Goal: Information Seeking & Learning: Learn about a topic

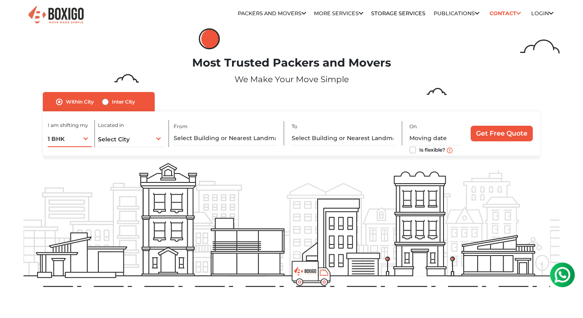
click at [84, 139] on div "1 BHK 1 BHK 2 BHK 3 BHK 3 + BHK FEW ITEMS" at bounding box center [70, 138] width 44 height 17
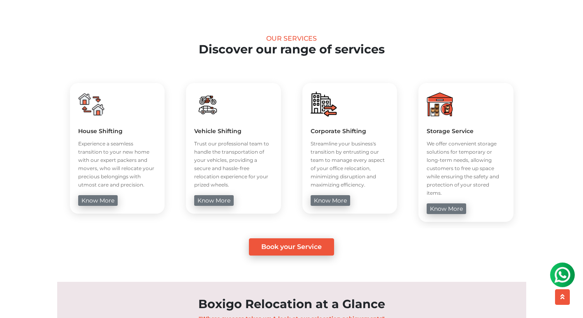
scroll to position [299, 0]
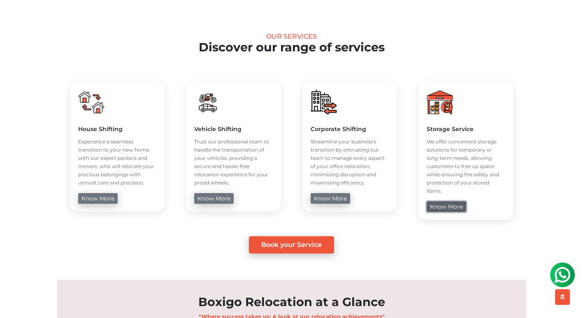
click at [452, 201] on link "know more" at bounding box center [445, 206] width 39 height 11
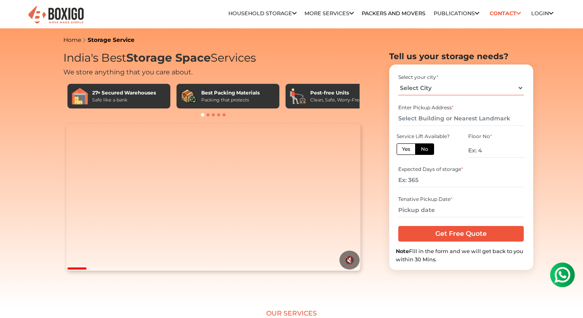
click at [519, 88] on select "Select City [GEOGRAPHIC_DATA] [GEOGRAPHIC_DATA] [GEOGRAPHIC_DATA] [GEOGRAPHIC_D…" at bounding box center [460, 88] width 125 height 14
select select "Pune"
click at [412, 87] on select "Select City [GEOGRAPHIC_DATA] [GEOGRAPHIC_DATA] [GEOGRAPHIC_DATA] [GEOGRAPHIC_D…" at bounding box center [460, 88] width 125 height 14
click at [377, 167] on section "Tell us your storage needs? Select your city * Select City [GEOGRAPHIC_DATA] [G…" at bounding box center [448, 160] width 144 height 219
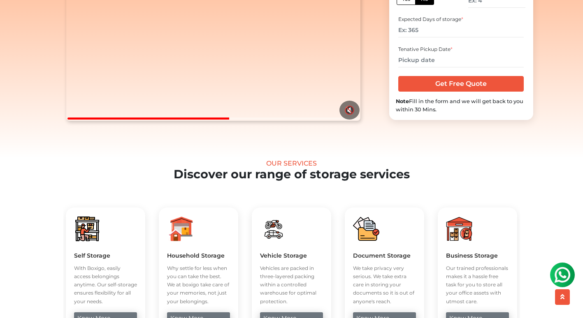
scroll to position [221, 0]
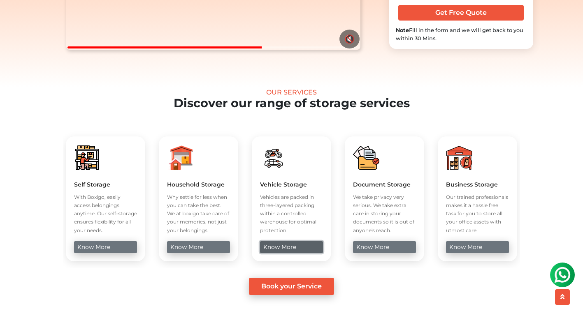
click at [287, 253] on link "know more" at bounding box center [291, 247] width 63 height 12
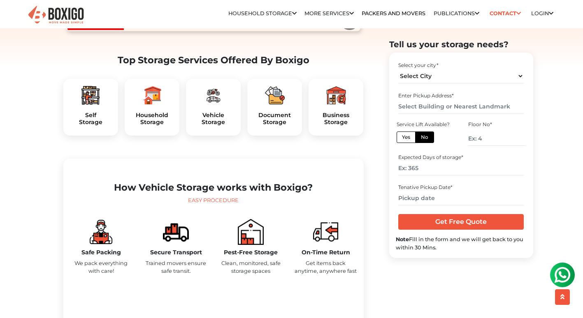
scroll to position [239, 0]
click at [213, 106] on img at bounding box center [213, 96] width 20 height 20
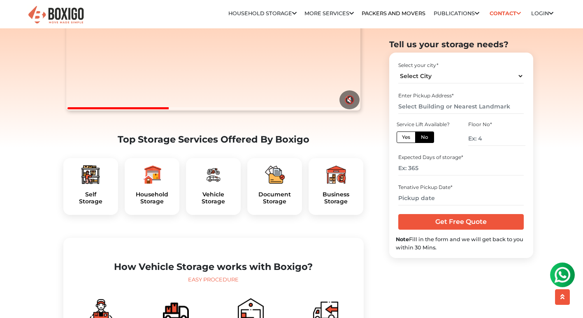
scroll to position [152, 0]
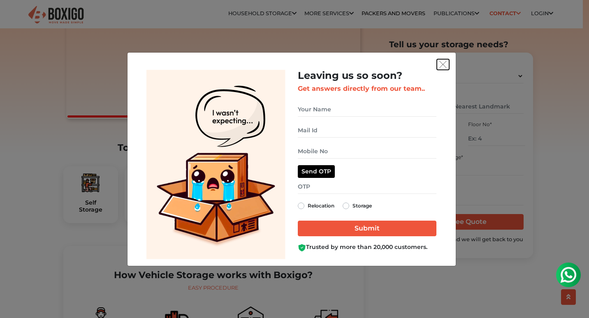
click at [443, 65] on img "get free quote dialog" at bounding box center [442, 64] width 7 height 7
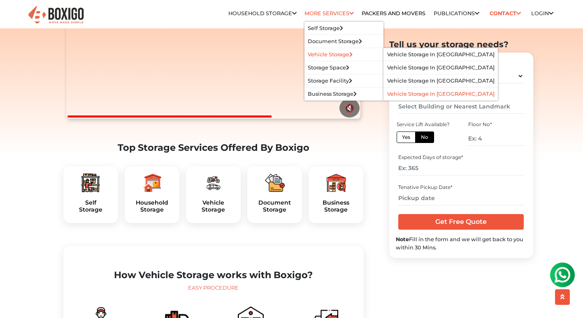
click at [427, 92] on link "Vehicle Storage in [GEOGRAPHIC_DATA]" at bounding box center [440, 94] width 107 height 6
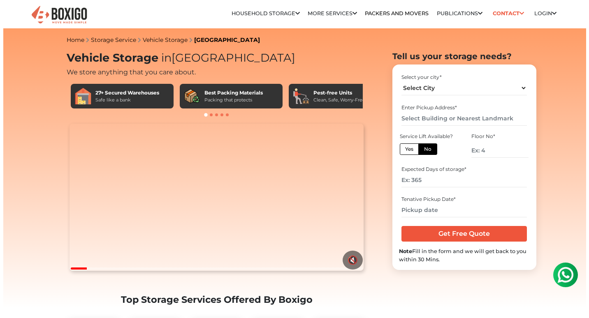
scroll to position [99, 0]
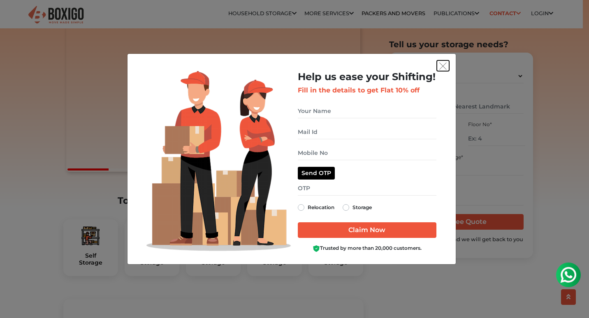
click at [441, 64] on img "get free quote dialog" at bounding box center [442, 66] width 7 height 7
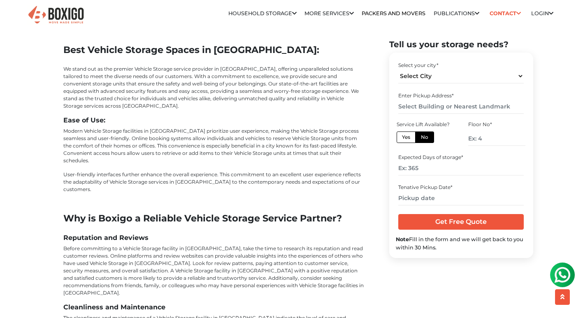
scroll to position [1999, 0]
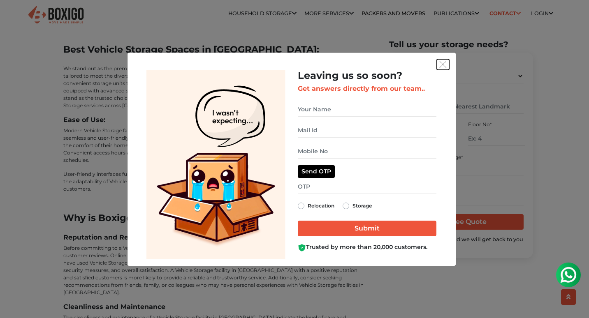
click at [444, 62] on img "get free quote dialog" at bounding box center [442, 64] width 7 height 7
